Goal: Information Seeking & Learning: Learn about a topic

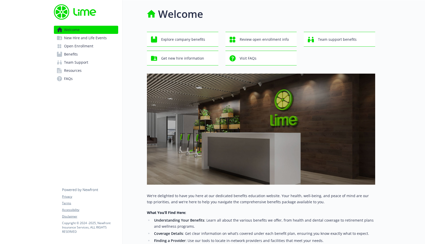
click at [82, 39] on span "New Hire and Life Events" at bounding box center [85, 38] width 43 height 8
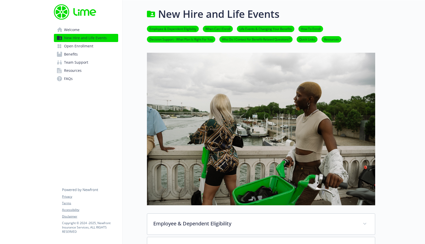
click at [82, 52] on link "Benefits" at bounding box center [86, 54] width 64 height 8
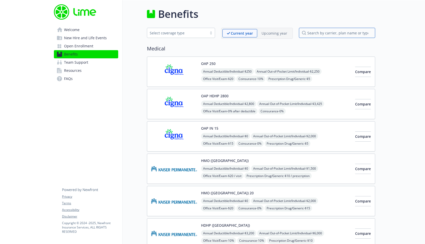
click at [328, 33] on input "search by carrier, plan name or type" at bounding box center [337, 33] width 76 height 10
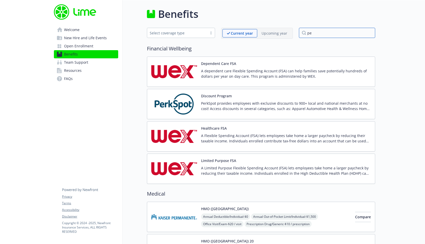
type input "p"
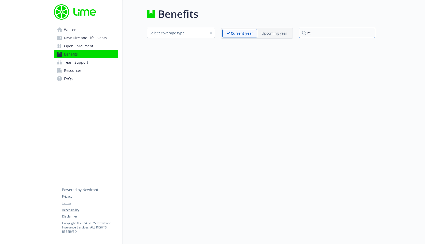
type input "r"
